Goal: Transaction & Acquisition: Download file/media

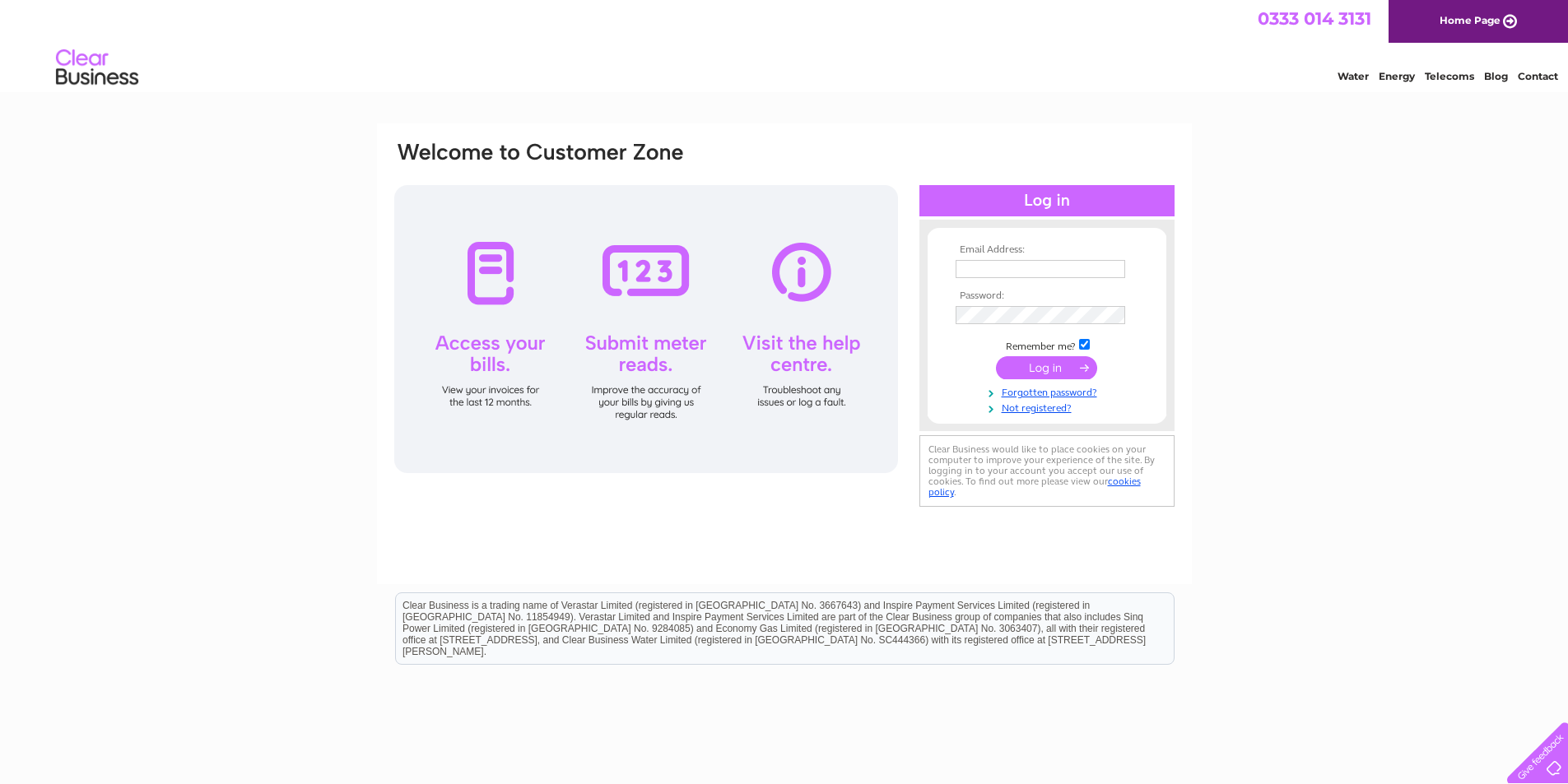
type input "info@fccsgroup.co.uk"
click at [1078, 366] on input "submit" at bounding box center [1046, 367] width 101 height 23
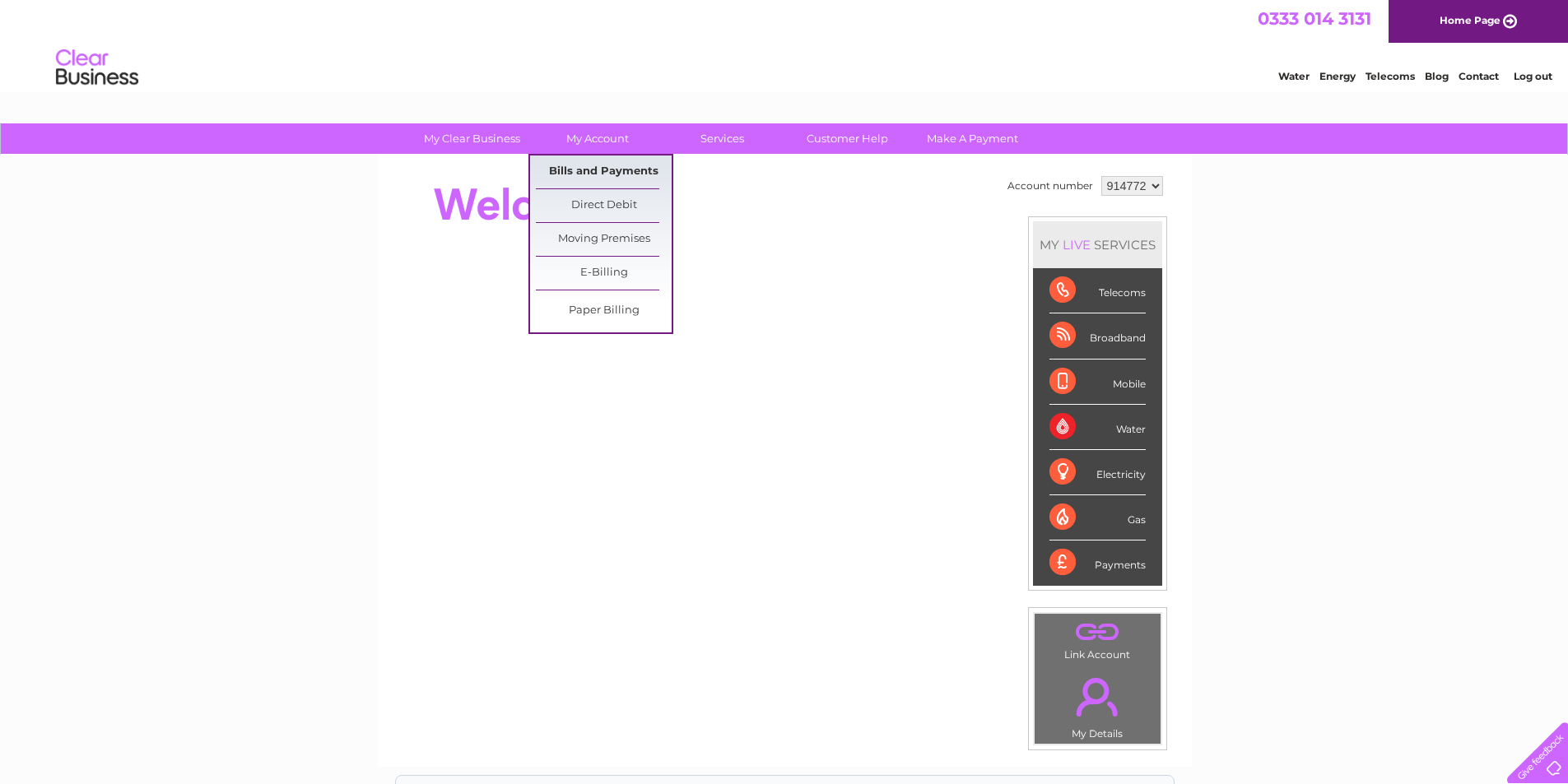
click at [583, 170] on link "Bills and Payments" at bounding box center [604, 172] width 136 height 33
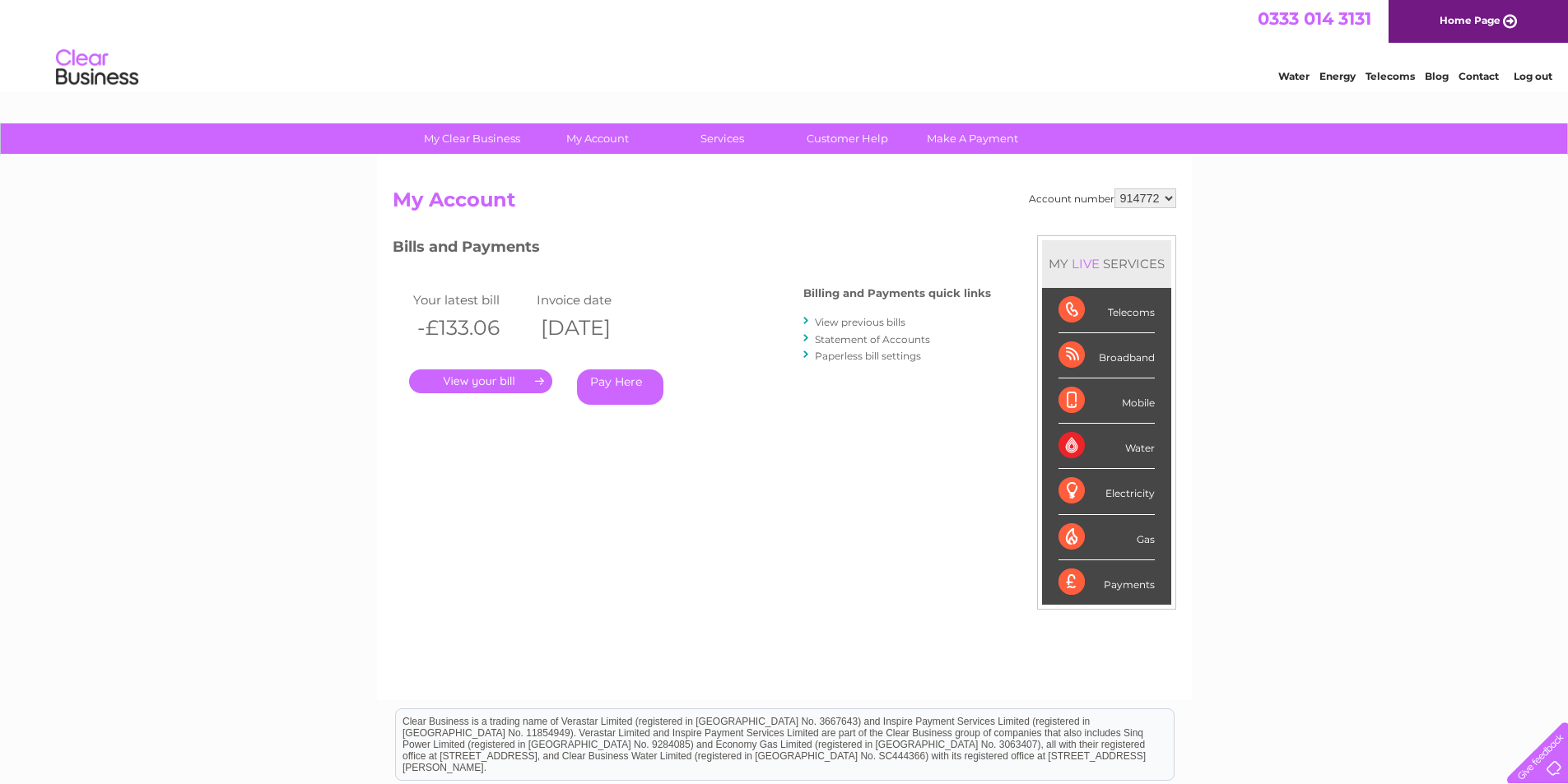
click at [505, 379] on link "." at bounding box center [480, 381] width 143 height 24
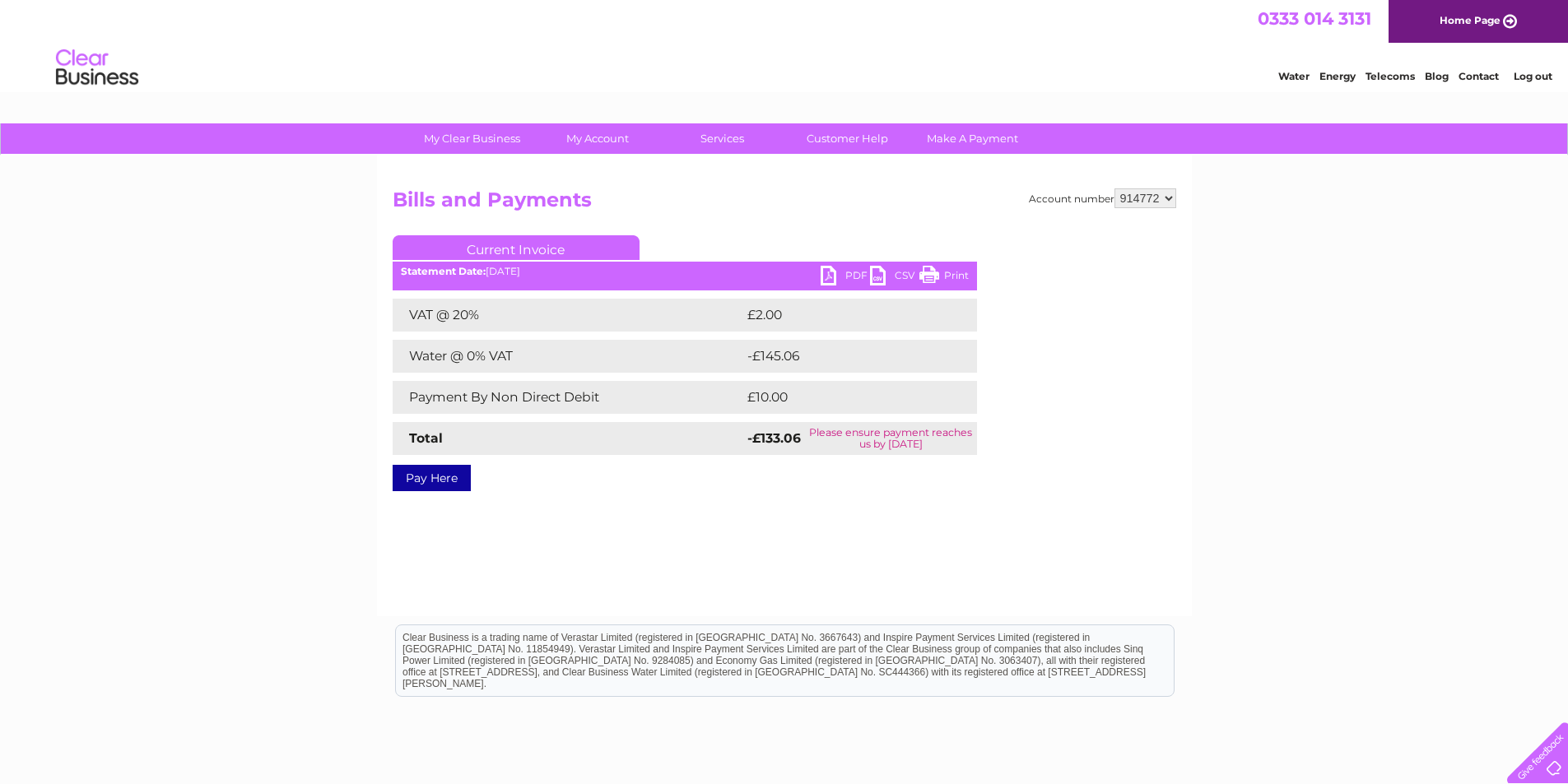
click at [846, 275] on link "PDF" at bounding box center [844, 277] width 49 height 24
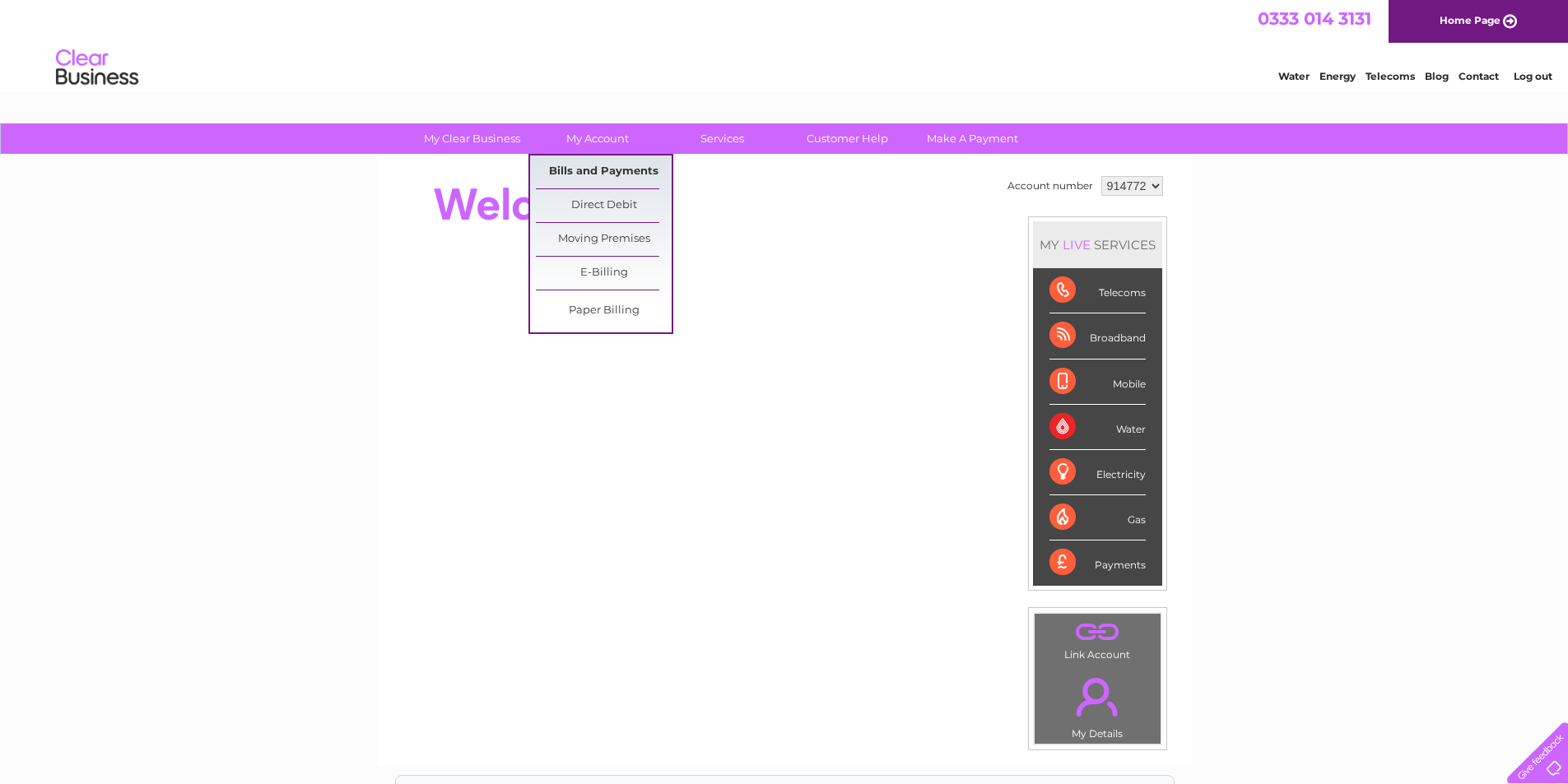
click at [608, 168] on link "Bills and Payments" at bounding box center [604, 172] width 136 height 33
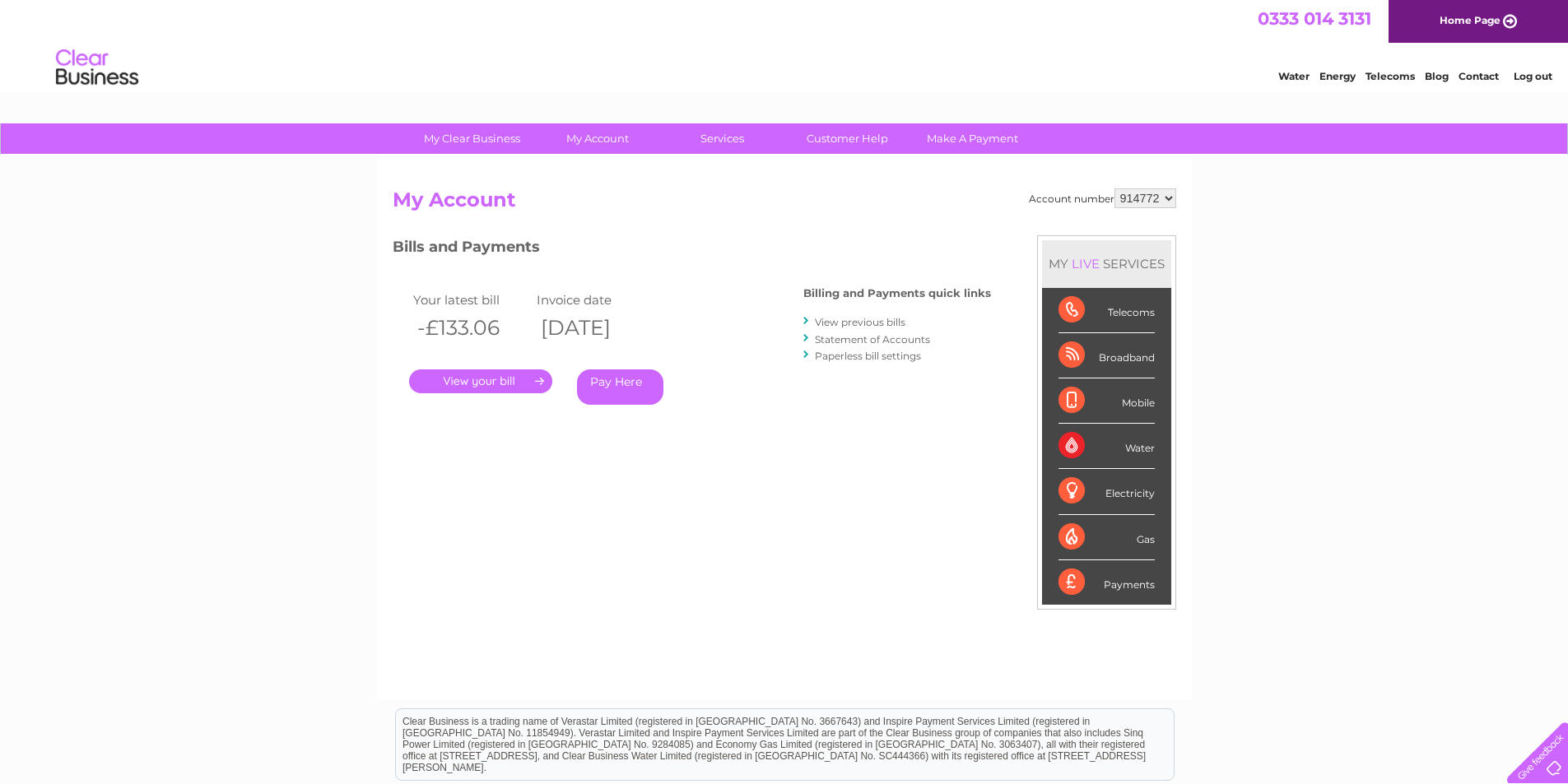
click at [508, 383] on link "." at bounding box center [480, 381] width 143 height 24
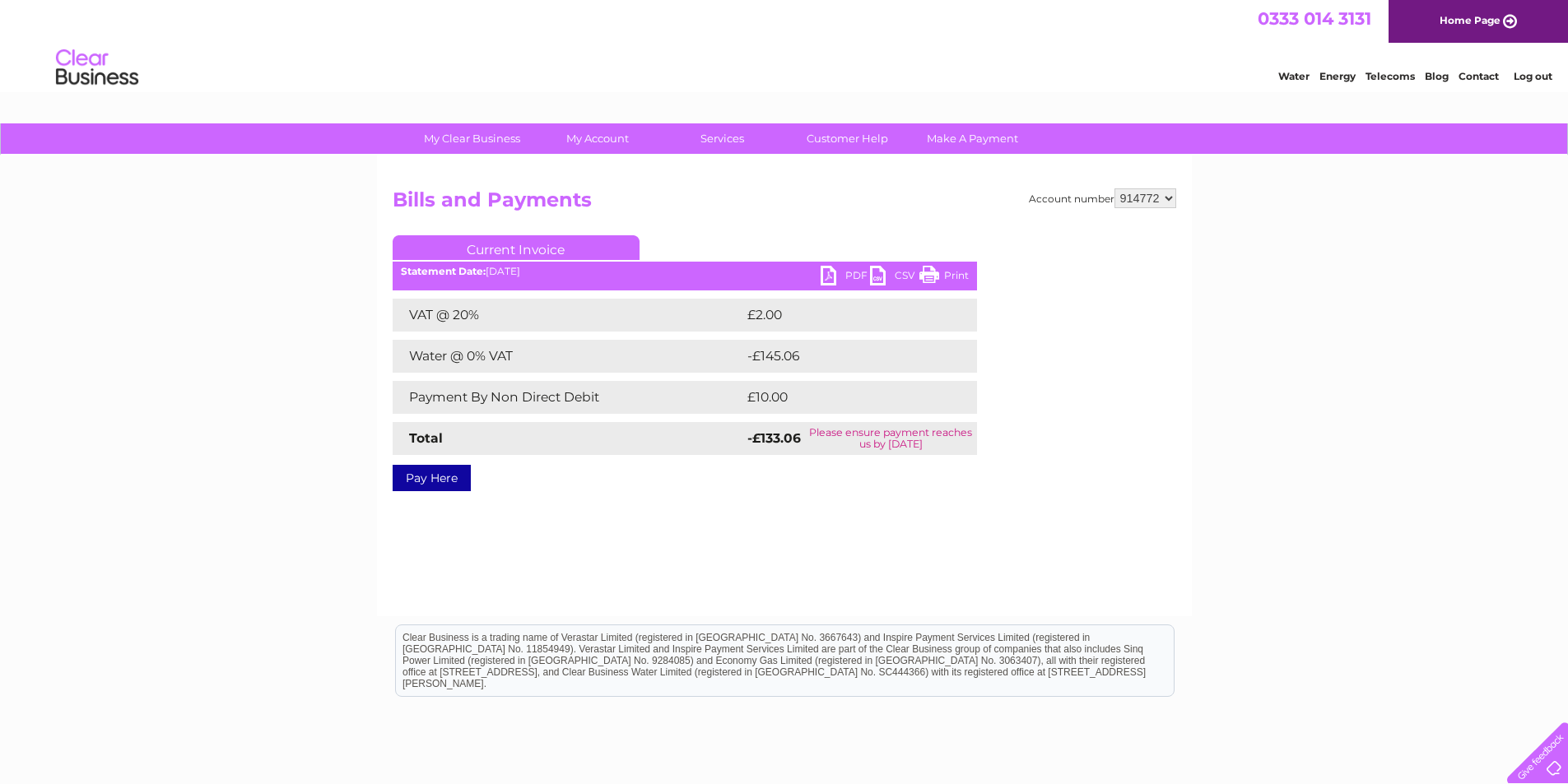
click at [842, 277] on link "PDF" at bounding box center [844, 277] width 49 height 24
